Goal: Transaction & Acquisition: Book appointment/travel/reservation

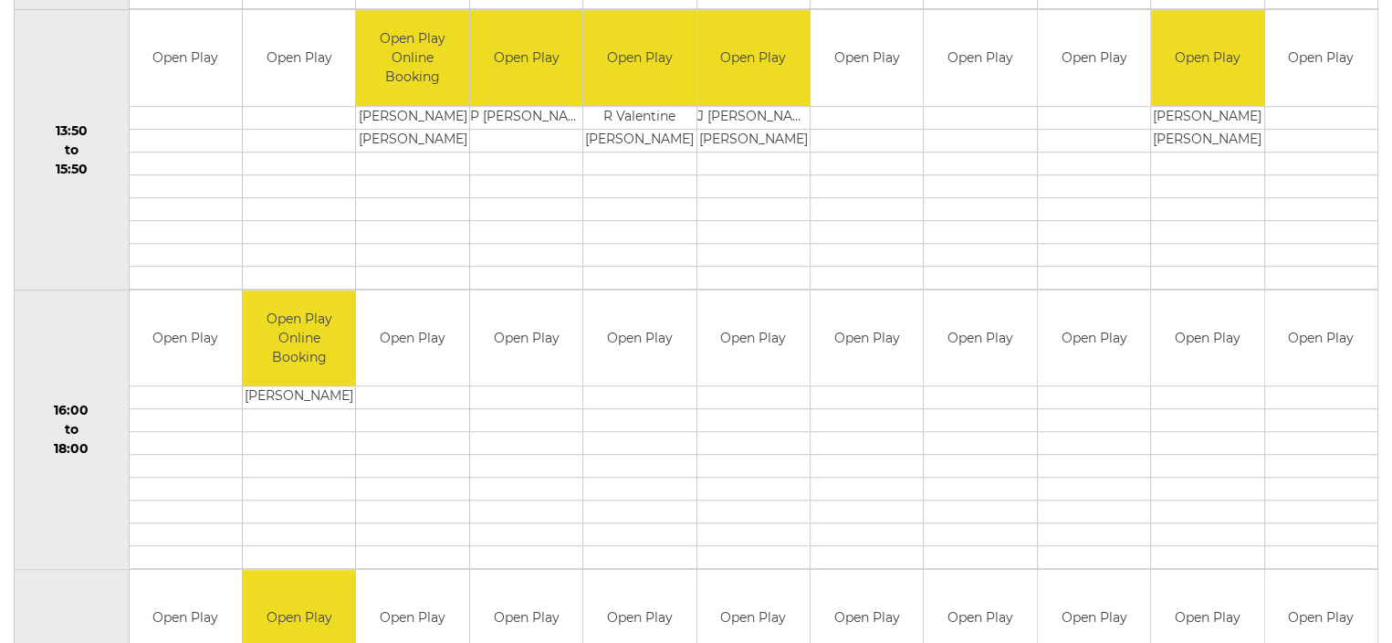
scroll to position [1278, 0]
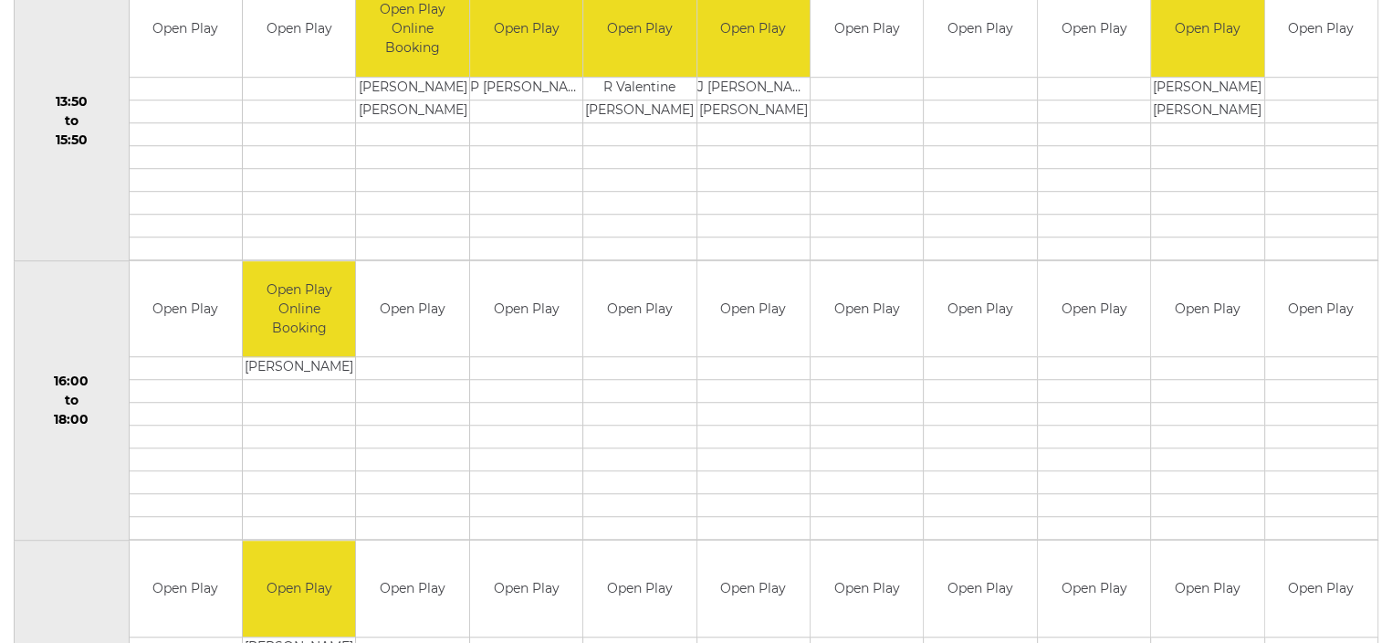
click at [1080, 47] on td "Open Play" at bounding box center [1094, 29] width 112 height 96
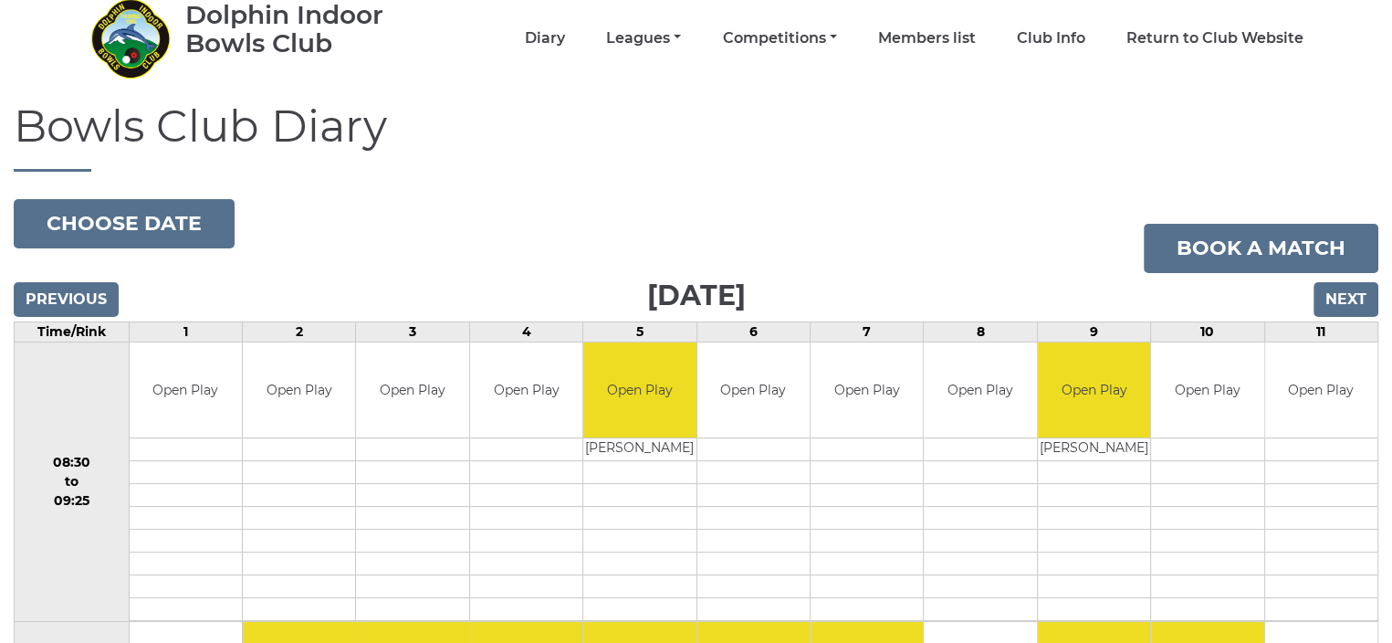
scroll to position [0, 0]
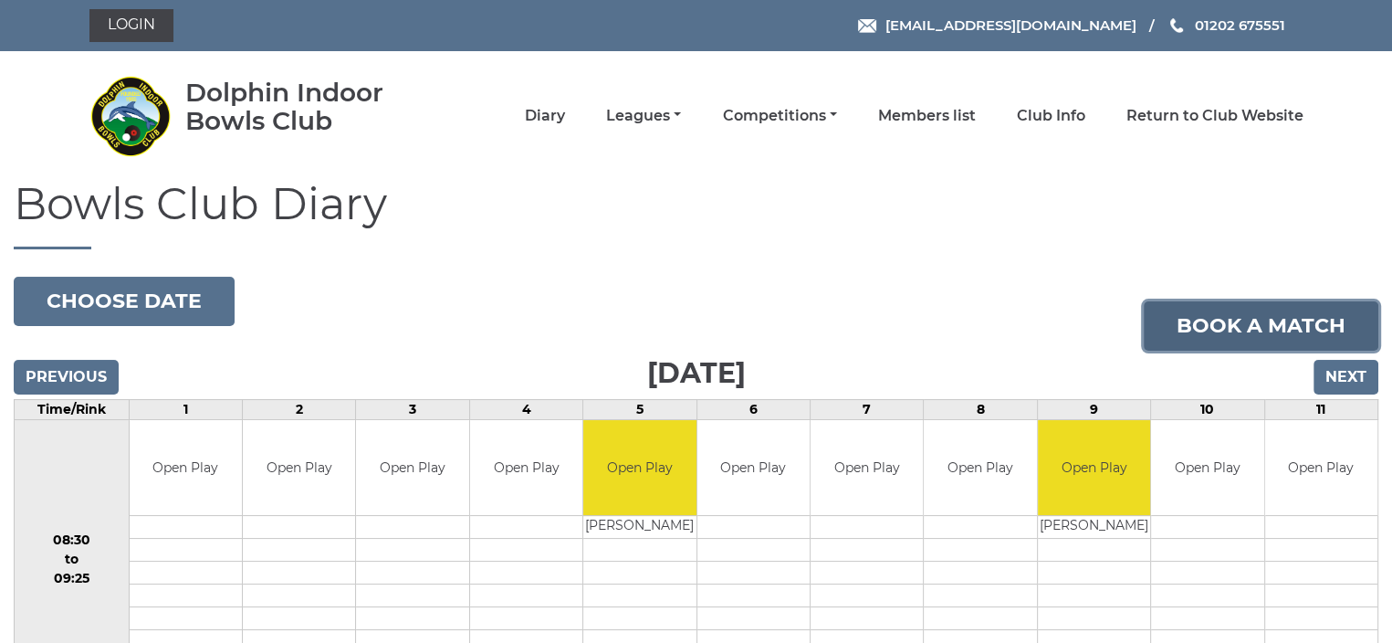
click at [1224, 334] on link "Book a match" at bounding box center [1261, 325] width 235 height 49
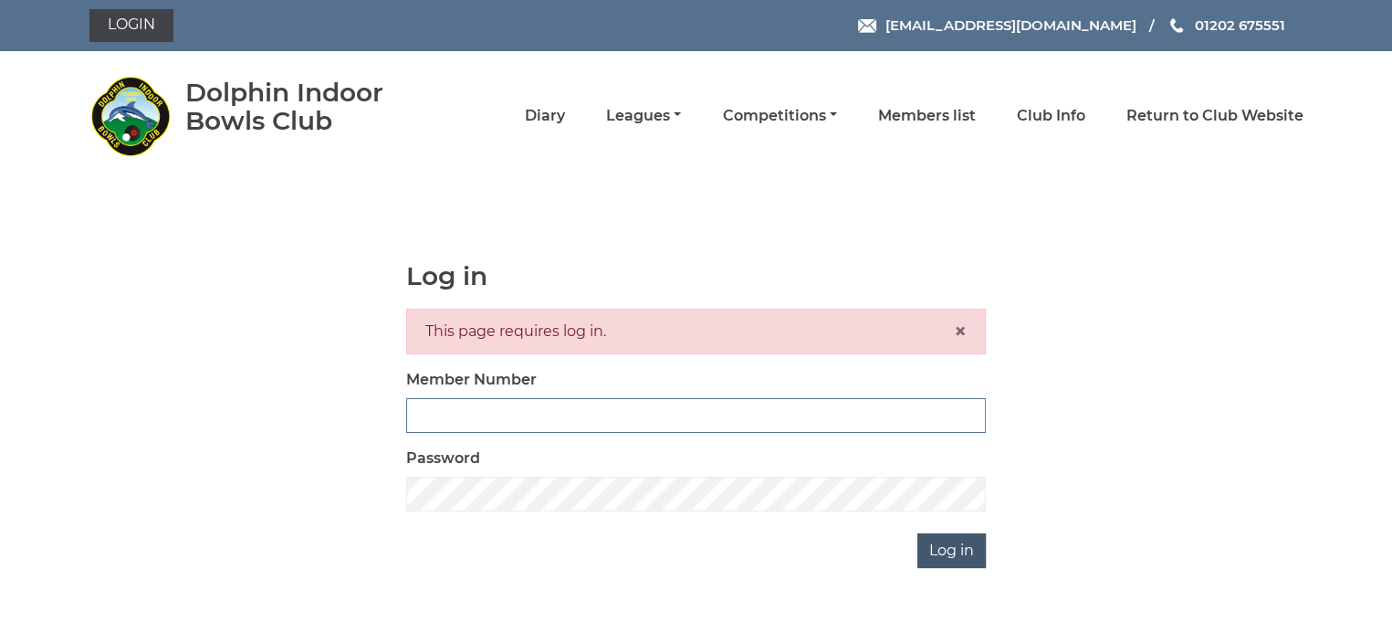
type input "3866"
click at [938, 543] on input "Log in" at bounding box center [951, 550] width 68 height 35
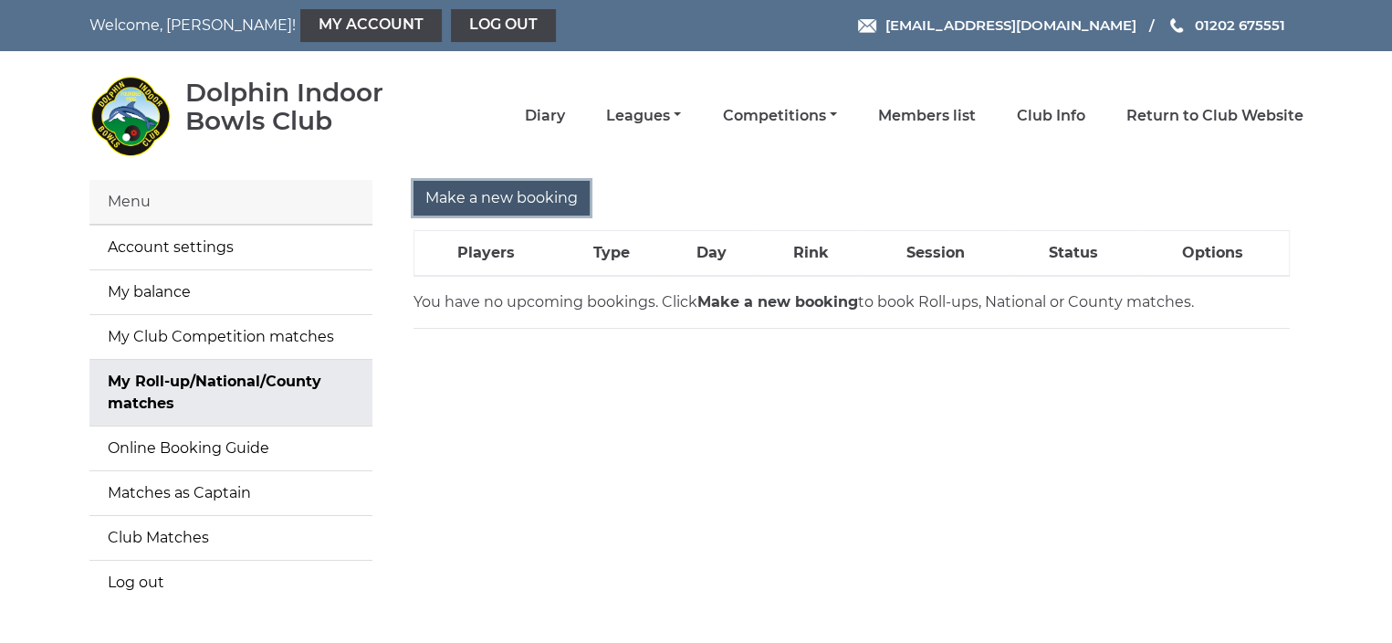
click at [487, 190] on input "Make a new booking" at bounding box center [502, 198] width 176 height 35
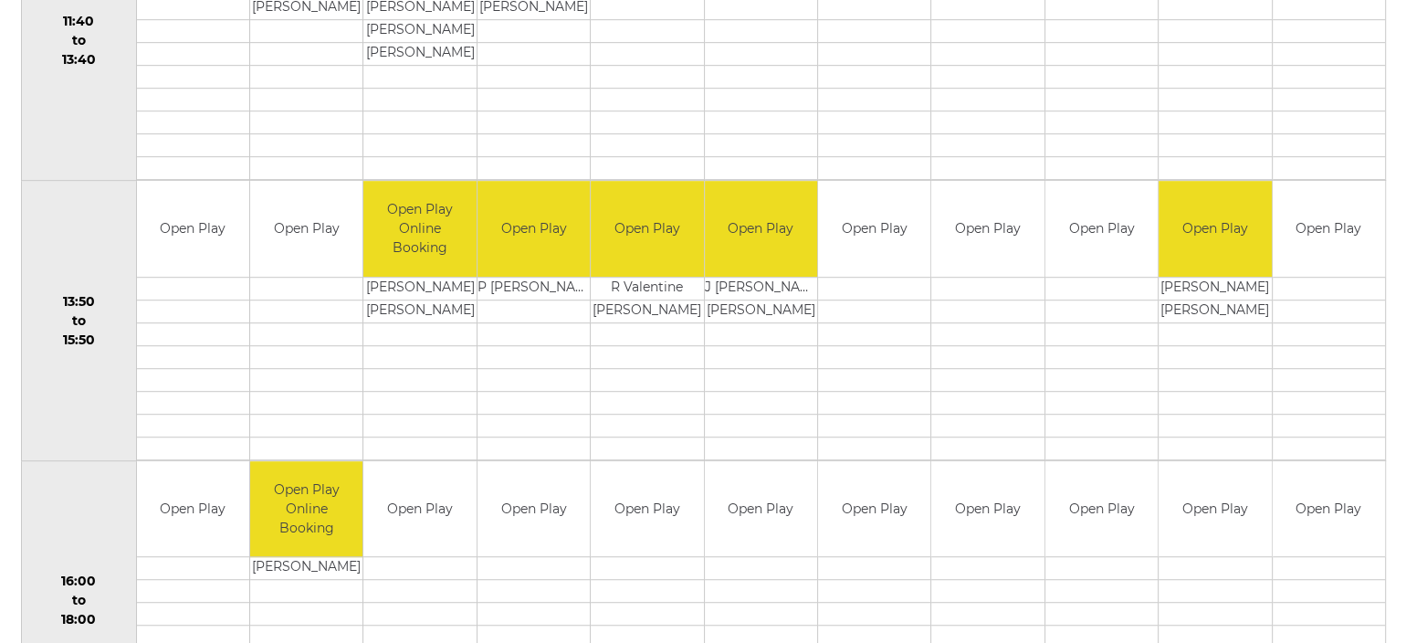
scroll to position [1095, 0]
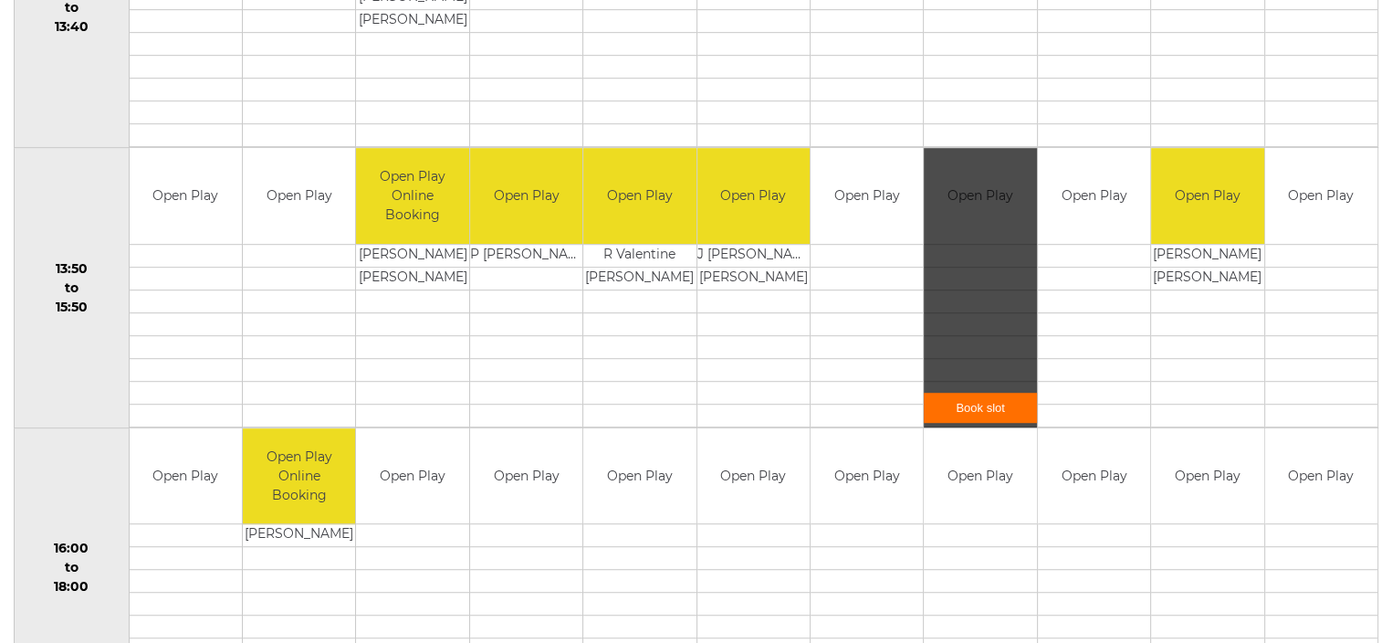
click at [984, 404] on link "Book slot" at bounding box center [980, 408] width 112 height 30
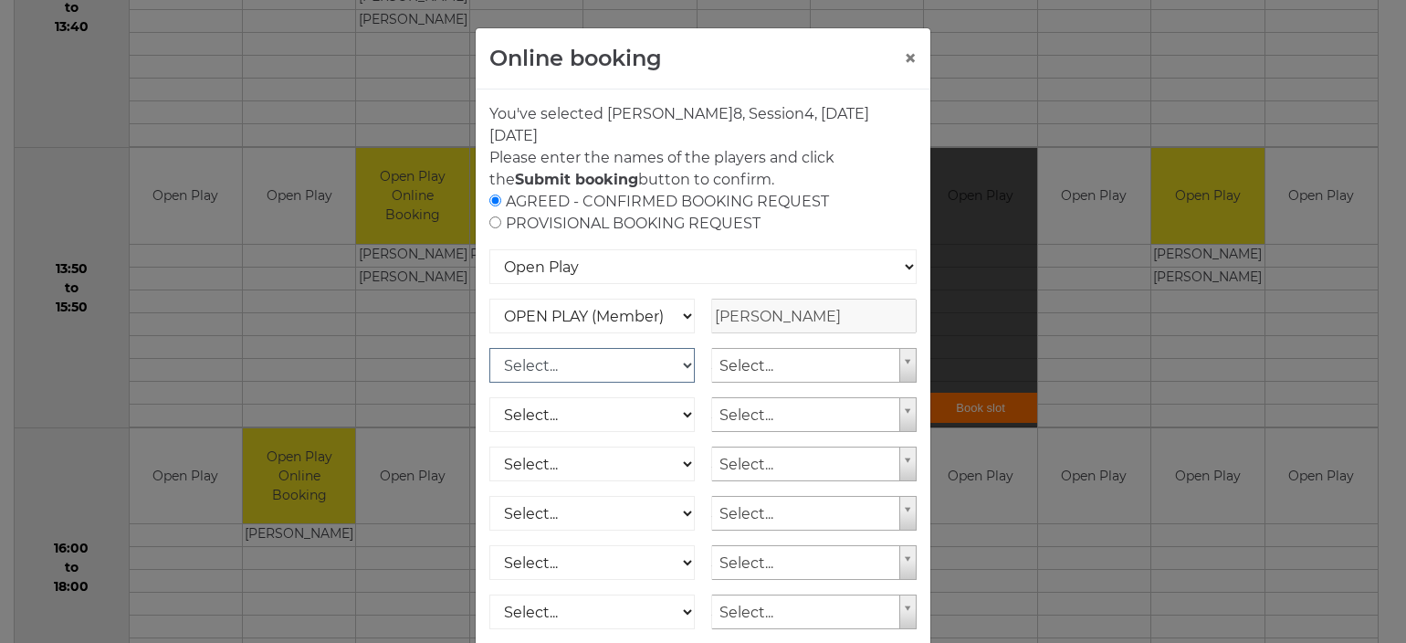
click at [675, 361] on select "Select... OPEN PLAY (Member) OPEN PLAY (Visitor) SPOONS (Member) SPOONS (Visito…" at bounding box center [591, 365] width 205 height 35
click at [664, 359] on select "Select... OPEN PLAY (Member) OPEN PLAY (Visitor) SPOONS (Member) SPOONS (Visito…" at bounding box center [591, 365] width 205 height 35
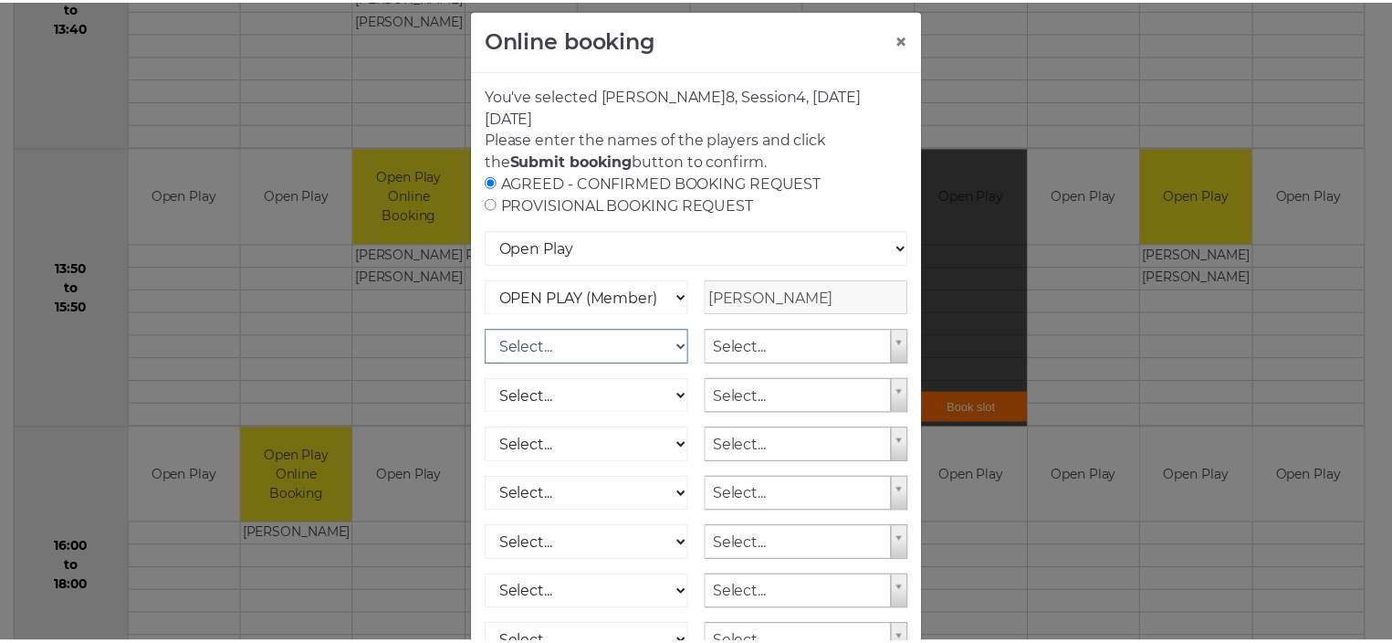
scroll to position [0, 0]
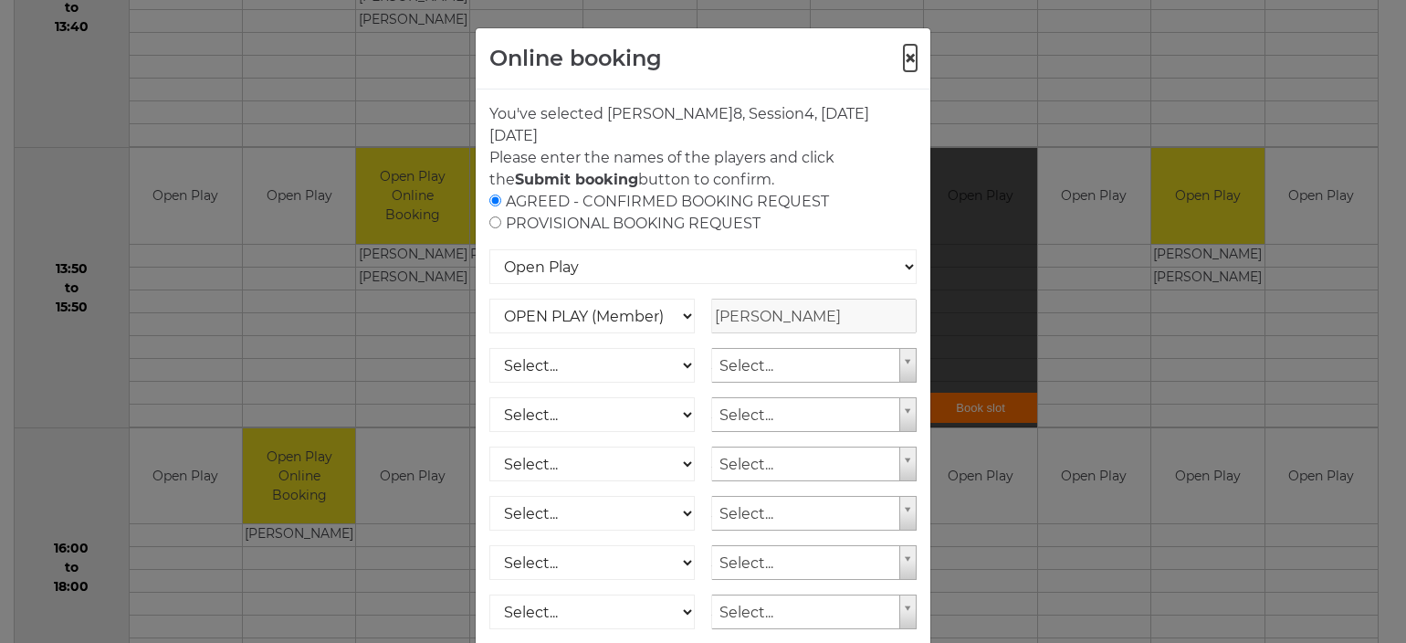
click at [904, 53] on button "×" at bounding box center [910, 58] width 13 height 22
